Goal: Information Seeking & Learning: Learn about a topic

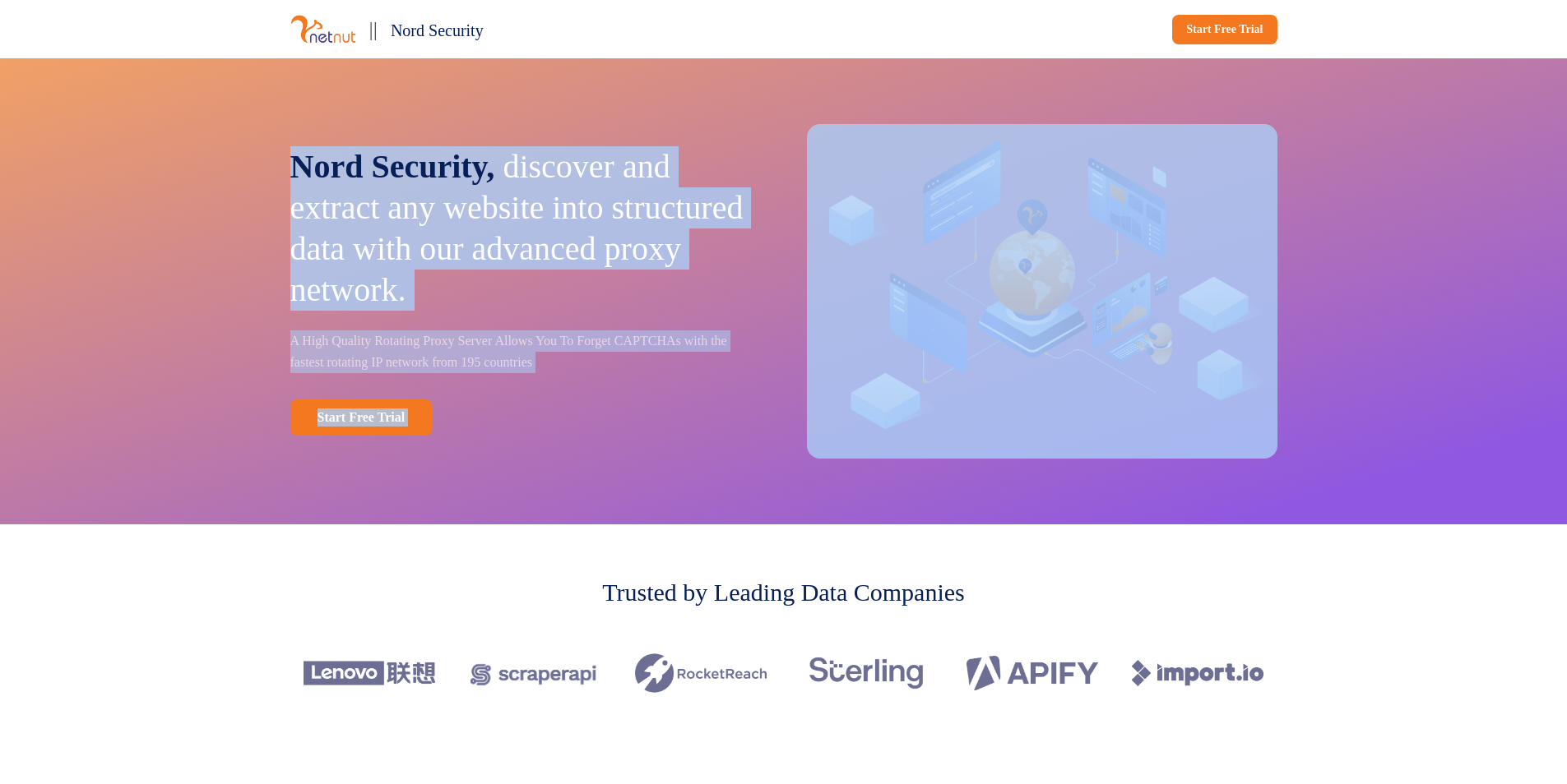
drag, startPoint x: 315, startPoint y: 155, endPoint x: 784, endPoint y: 303, distance: 491.8
click at [784, 303] on div "Nord Security, discover and extract any website into structured data with our a…" at bounding box center [784, 291] width 1085 height 466
drag, startPoint x: 784, startPoint y: 303, endPoint x: 676, endPoint y: 279, distance: 110.6
click at [672, 278] on p "Nord Security, discover and extract any website into structured data with our a…" at bounding box center [526, 229] width 471 height 164
click at [676, 280] on p "Nord Security, discover and extract any website into structured data with our a…" at bounding box center [526, 229] width 471 height 164
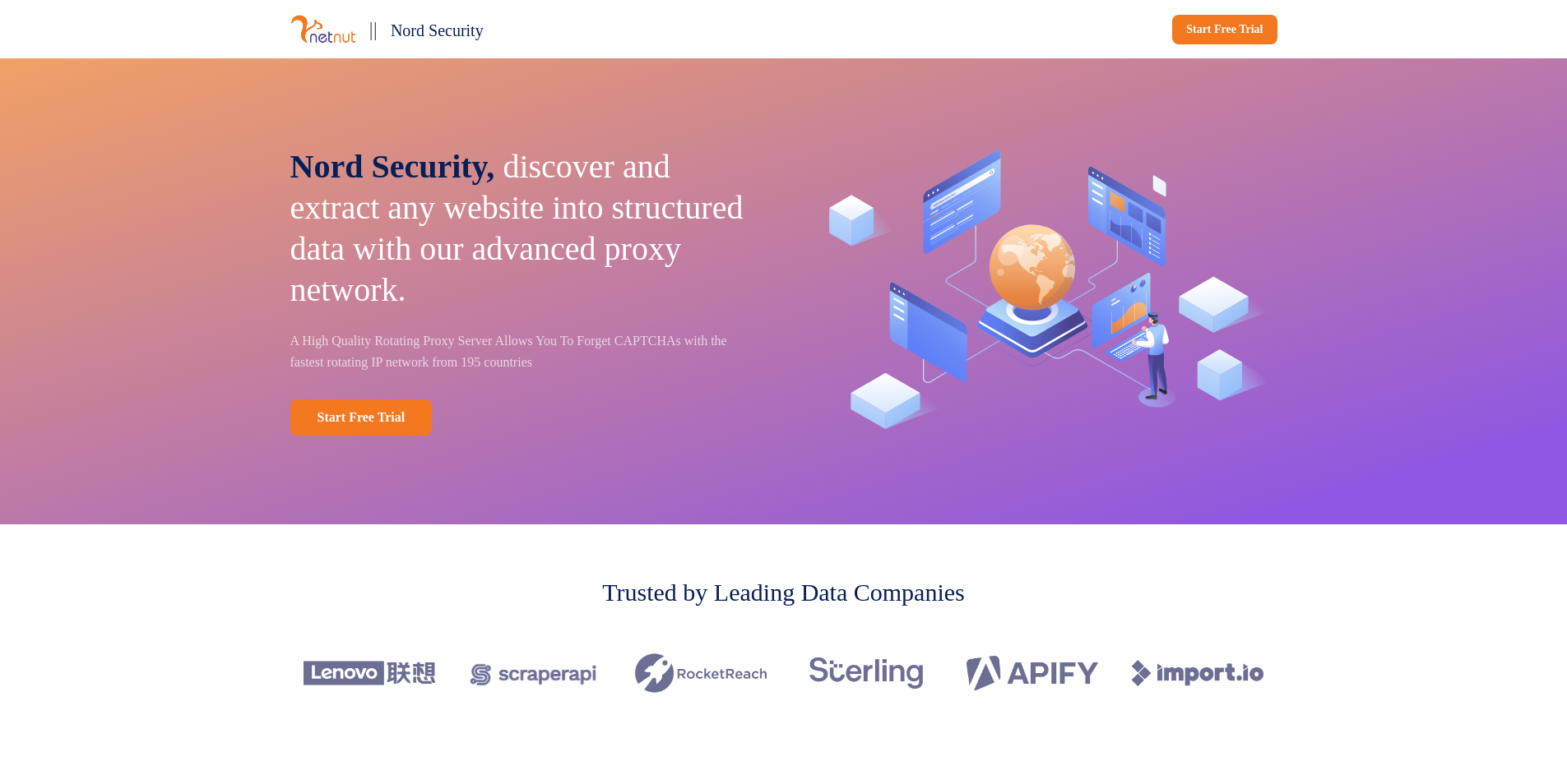
click at [322, 170] on span "Nord Security," at bounding box center [393, 166] width 205 height 37
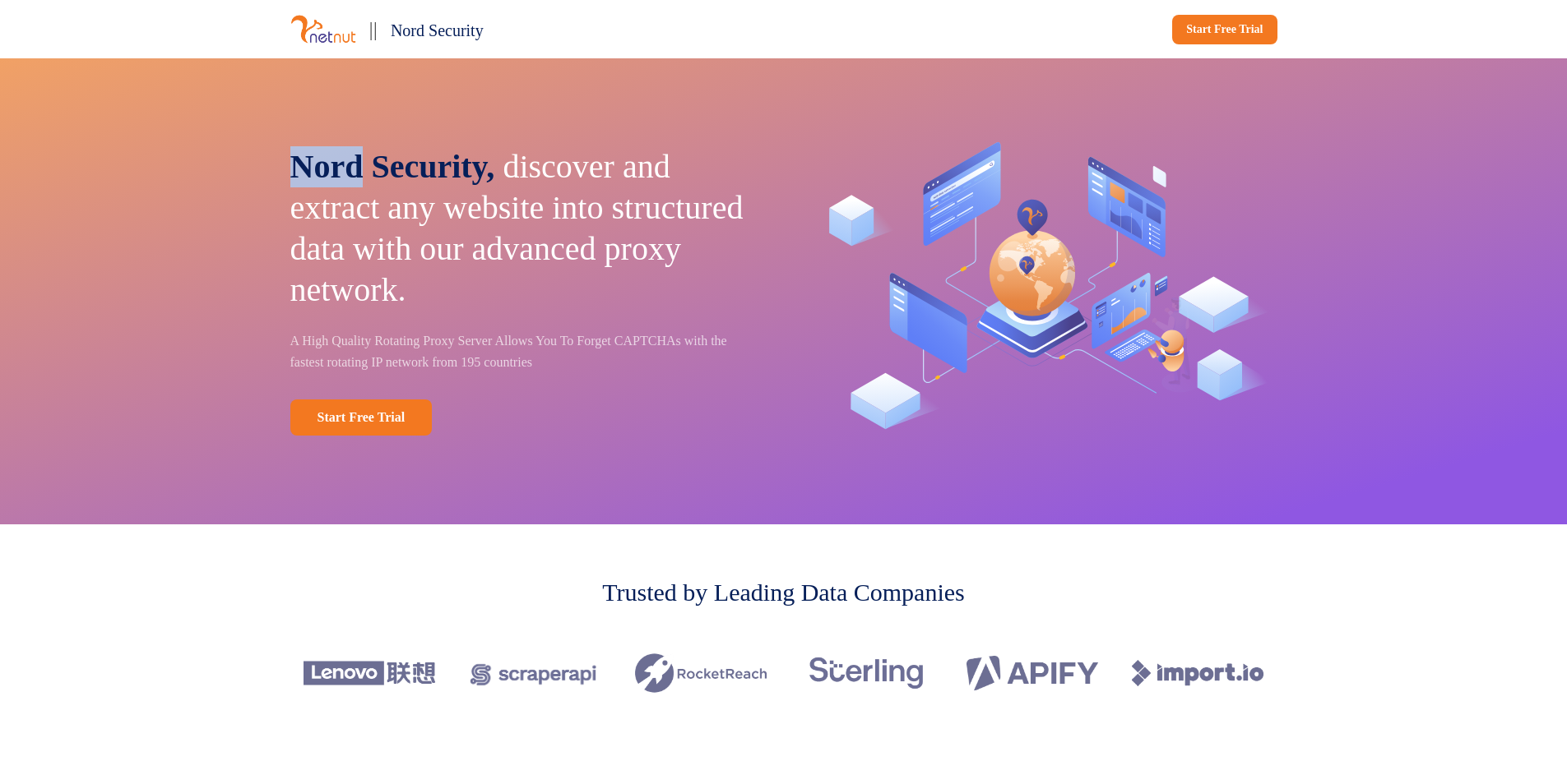
click at [326, 170] on span "Nord Security," at bounding box center [393, 166] width 205 height 37
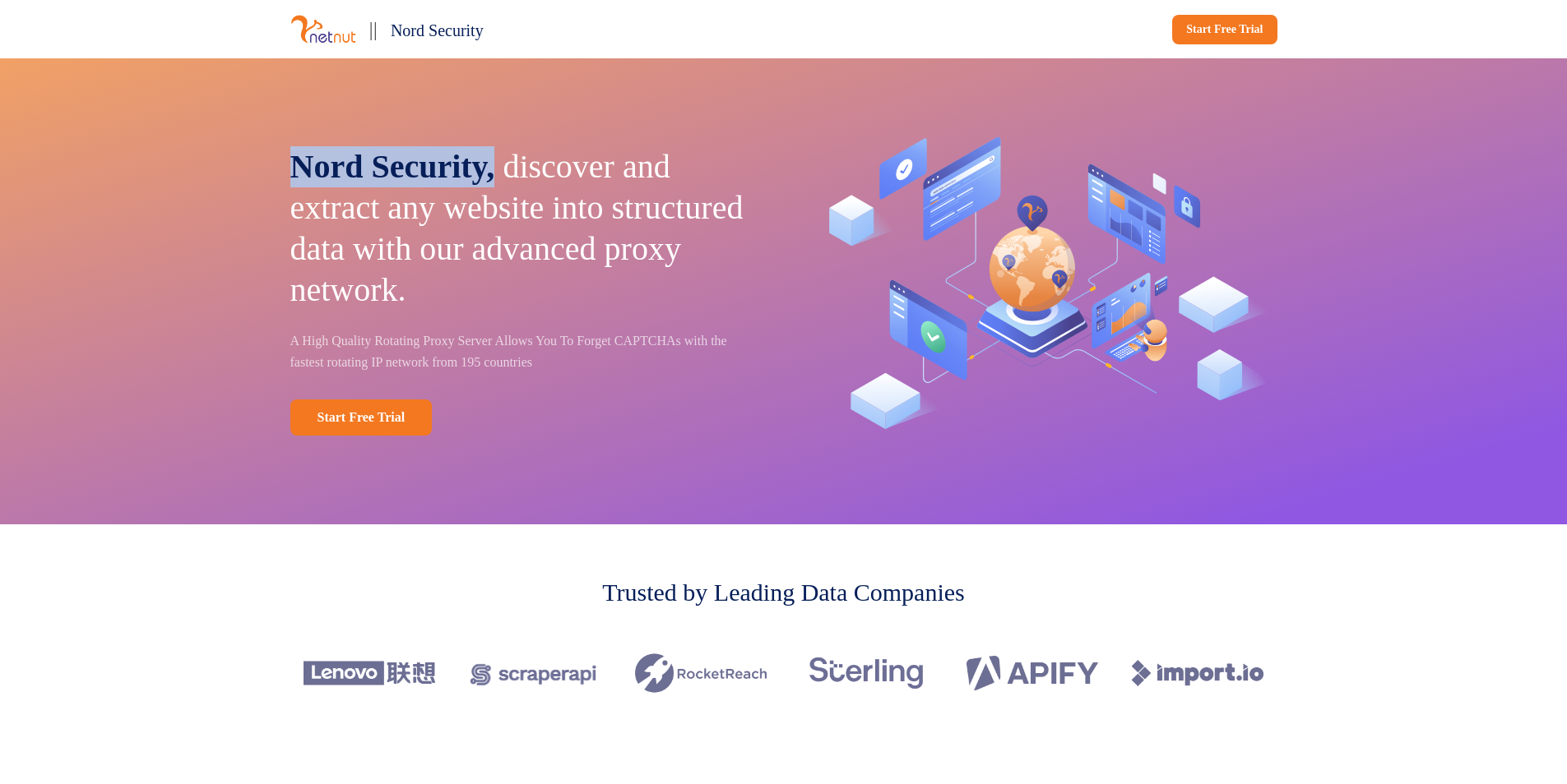
drag, startPoint x: 293, startPoint y: 162, endPoint x: 511, endPoint y: 170, distance: 218.1
click at [495, 170] on span "Nord Security," at bounding box center [393, 166] width 205 height 37
